Goal: Contribute content: Contribute content

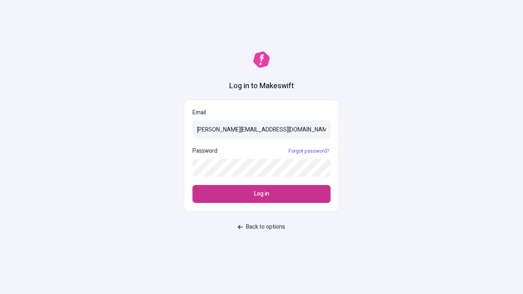
click at [261, 194] on span "Log in" at bounding box center [261, 194] width 15 height 9
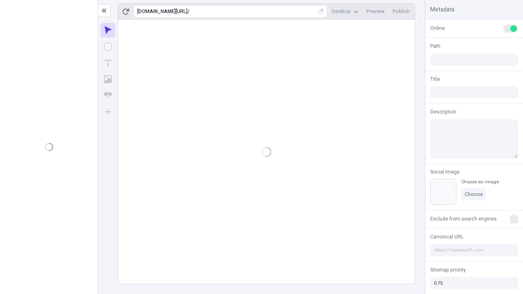
type input "/deep-link-deinde"
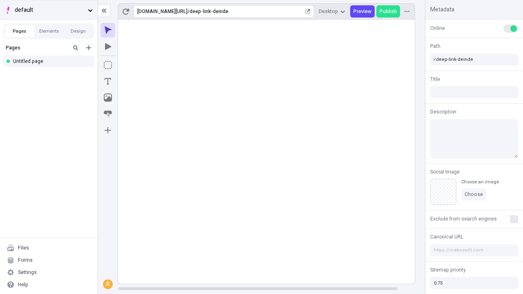
click at [49, 10] on span "default" at bounding box center [50, 10] width 70 height 9
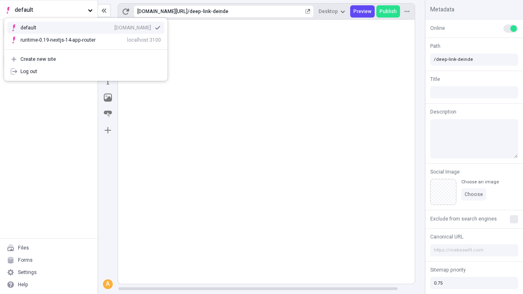
click at [86, 59] on div "Create new site" at bounding box center [90, 59] width 141 height 7
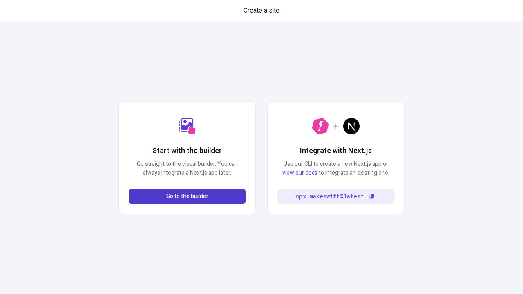
click at [187, 196] on span "Go to the builder" at bounding box center [187, 196] width 42 height 9
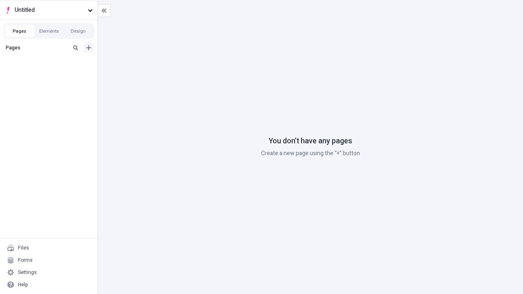
click at [89, 48] on icon "Add new" at bounding box center [88, 47] width 5 height 5
click at [51, 74] on div "Blank page" at bounding box center [51, 76] width 78 height 12
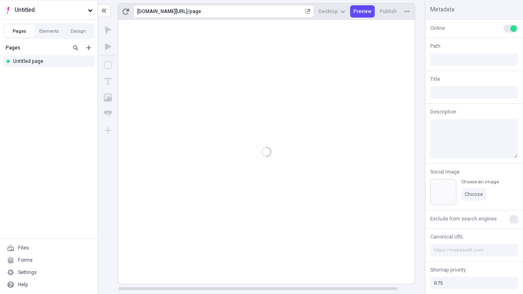
type input "/page"
click at [108, 65] on icon "Box" at bounding box center [108, 65] width 8 height 8
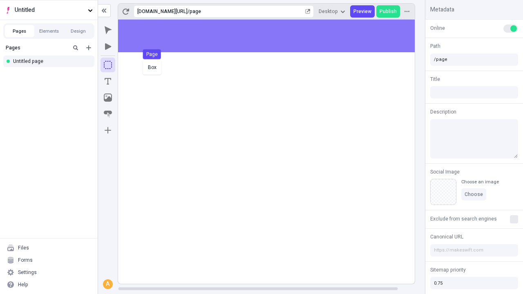
click at [275, 36] on div "Box Page" at bounding box center [261, 147] width 523 height 294
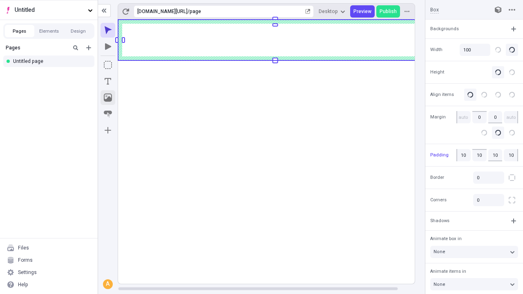
click at [108, 98] on icon "Image" at bounding box center [108, 98] width 8 height 8
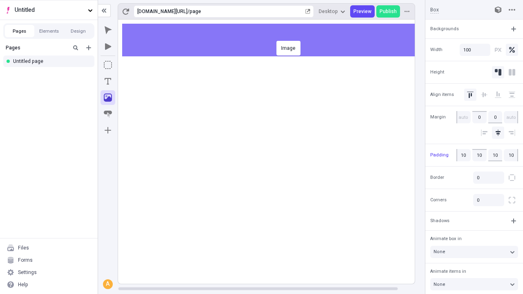
click at [275, 40] on div "Image" at bounding box center [261, 147] width 523 height 294
click at [108, 81] on icon "Text" at bounding box center [108, 81] width 7 height 7
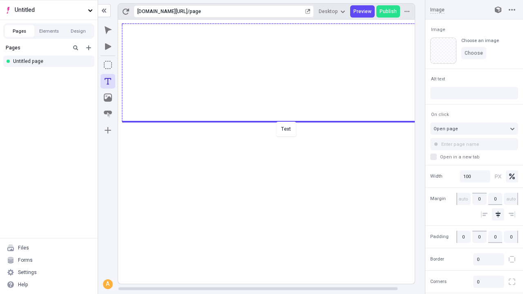
click at [275, 121] on div "Text" at bounding box center [261, 147] width 523 height 294
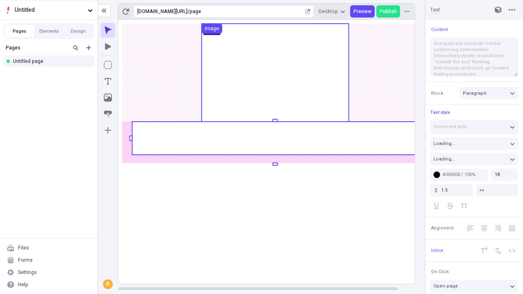
click at [275, 138] on rect at bounding box center [275, 138] width 286 height 33
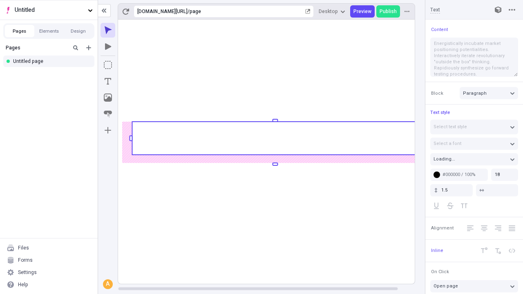
click at [275, 138] on rect at bounding box center [275, 138] width 286 height 33
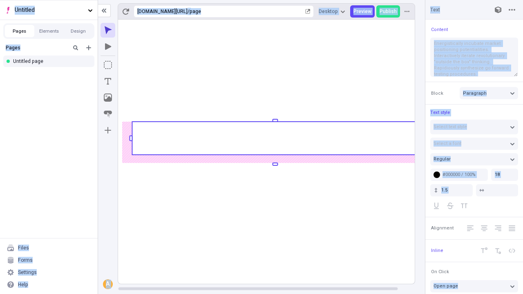
click at [108, 98] on icon "Image" at bounding box center [108, 98] width 8 height 8
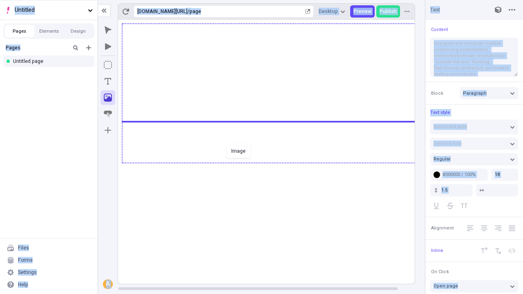
click at [275, 162] on div "Image" at bounding box center [261, 147] width 523 height 294
